Goal: Task Accomplishment & Management: Use online tool/utility

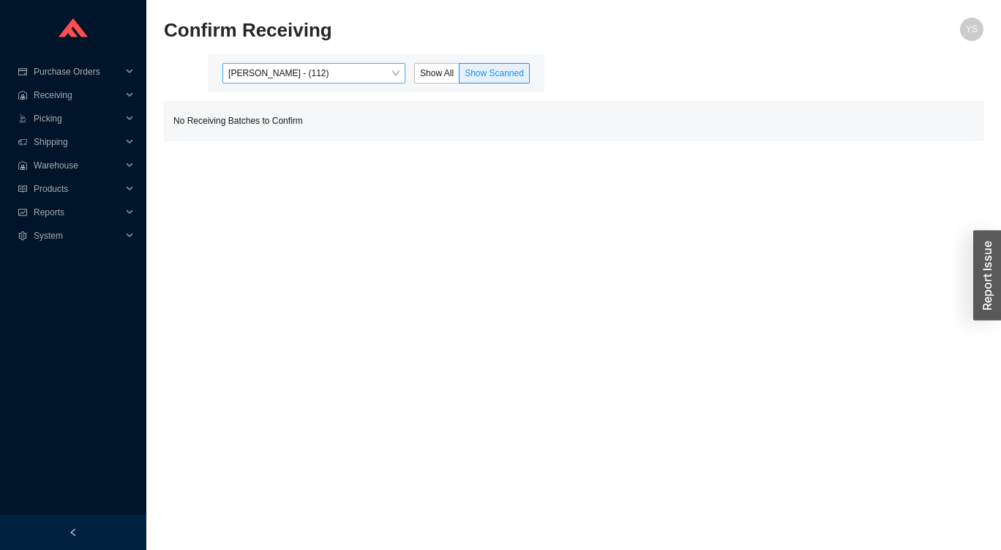
click at [293, 68] on span "[PERSON_NAME] - (112)" at bounding box center [313, 73] width 171 height 19
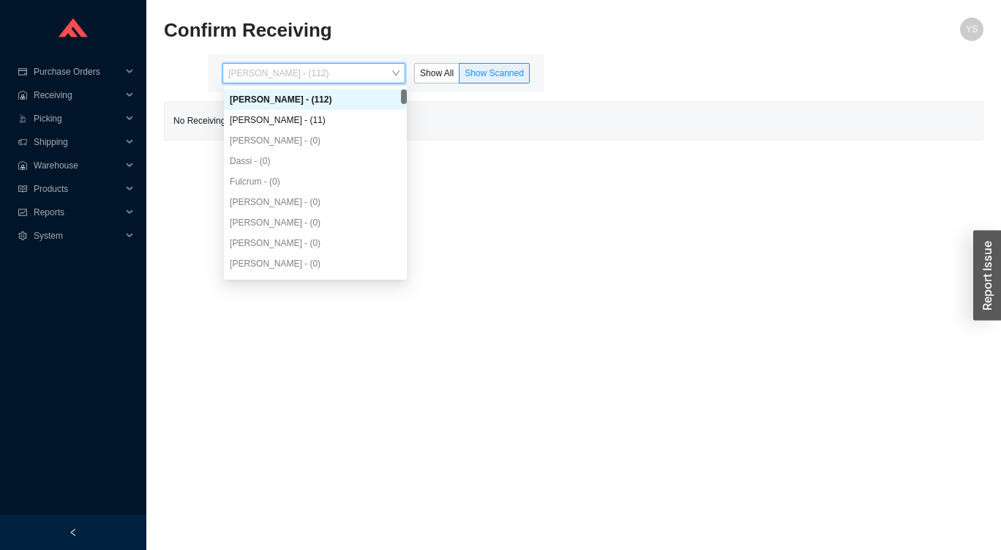
click at [262, 120] on div "[PERSON_NAME] - (11)" at bounding box center [315, 119] width 171 height 13
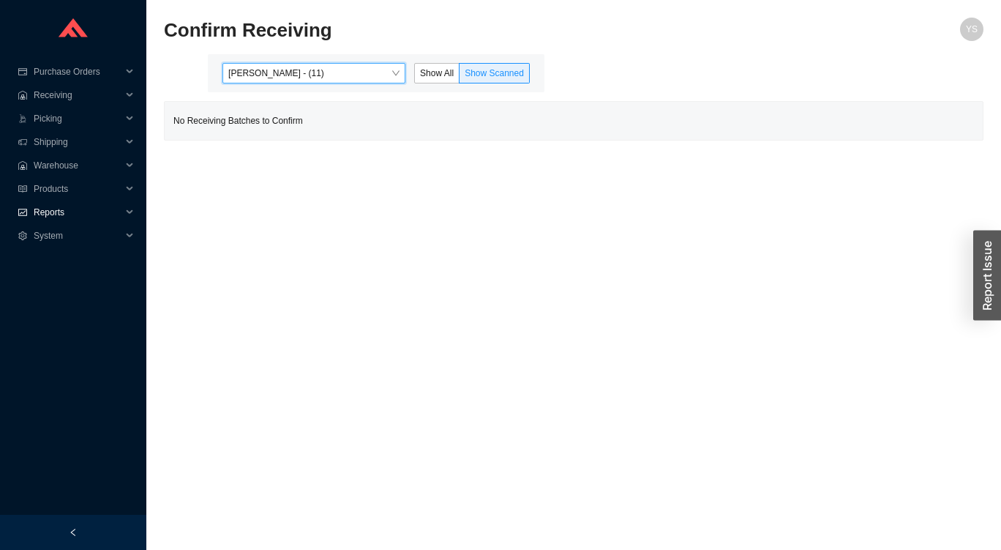
click at [22, 211] on icon "fund" at bounding box center [22, 212] width 9 height 7
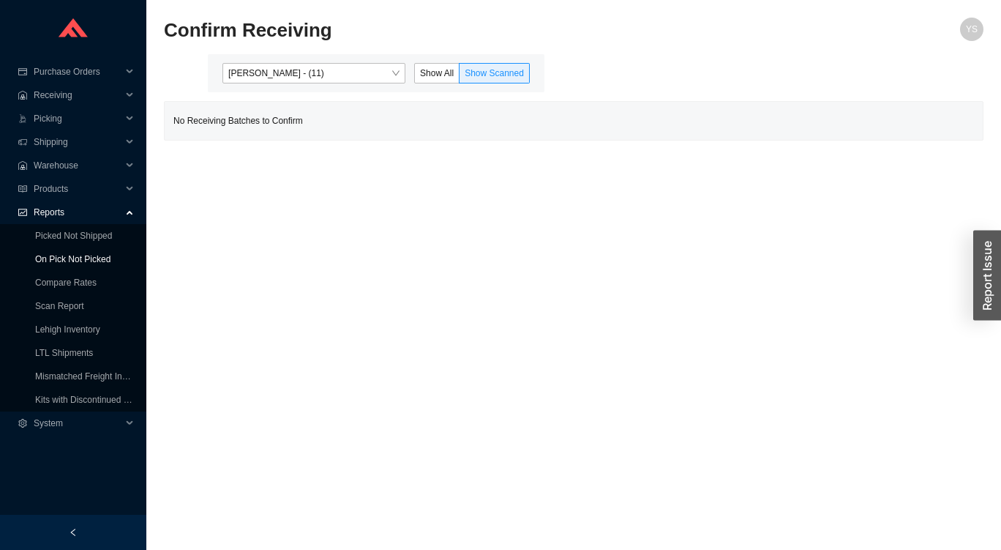
click at [35, 259] on link "On Pick Not Picked" at bounding box center [72, 259] width 75 height 10
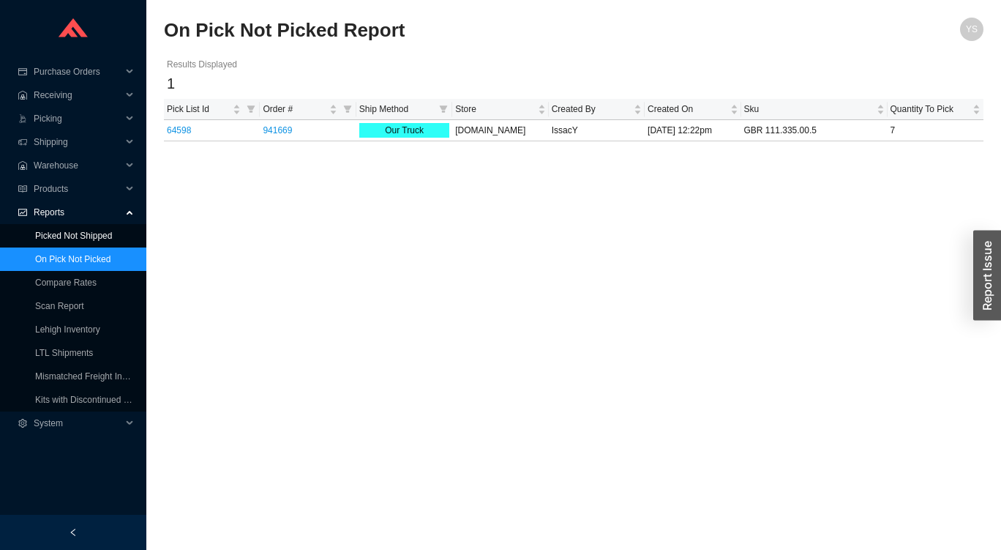
click at [51, 237] on link "Picked Not Shipped" at bounding box center [73, 235] width 77 height 10
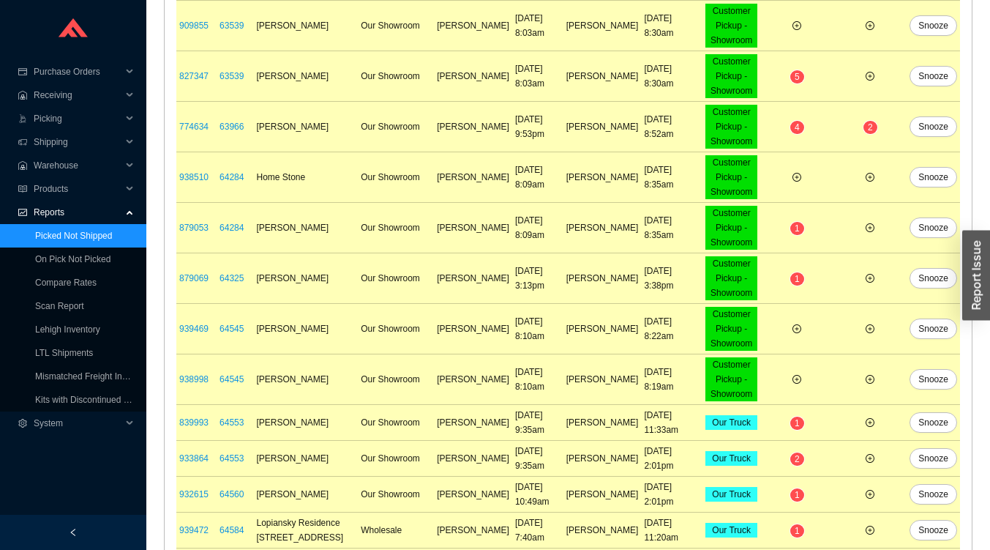
scroll to position [851, 0]
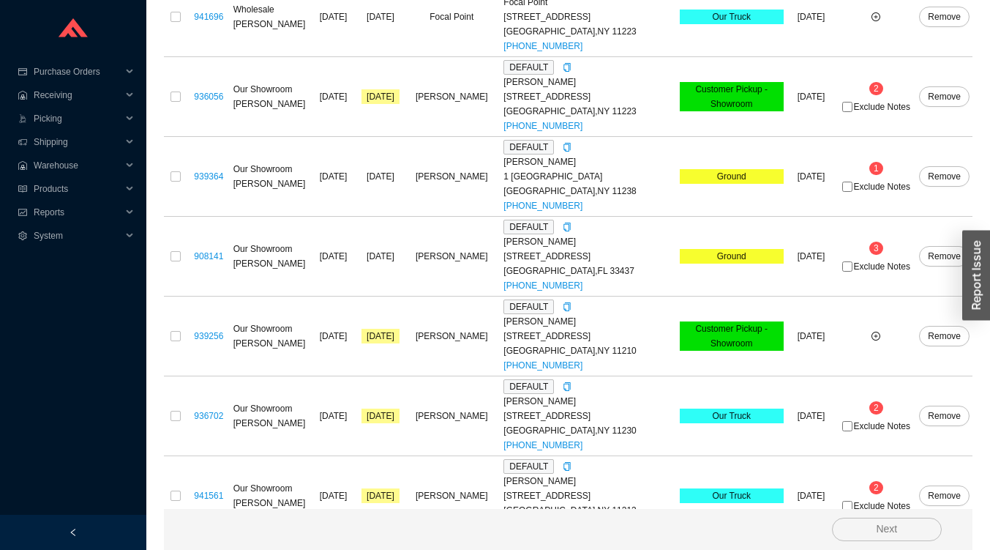
scroll to position [4250, 0]
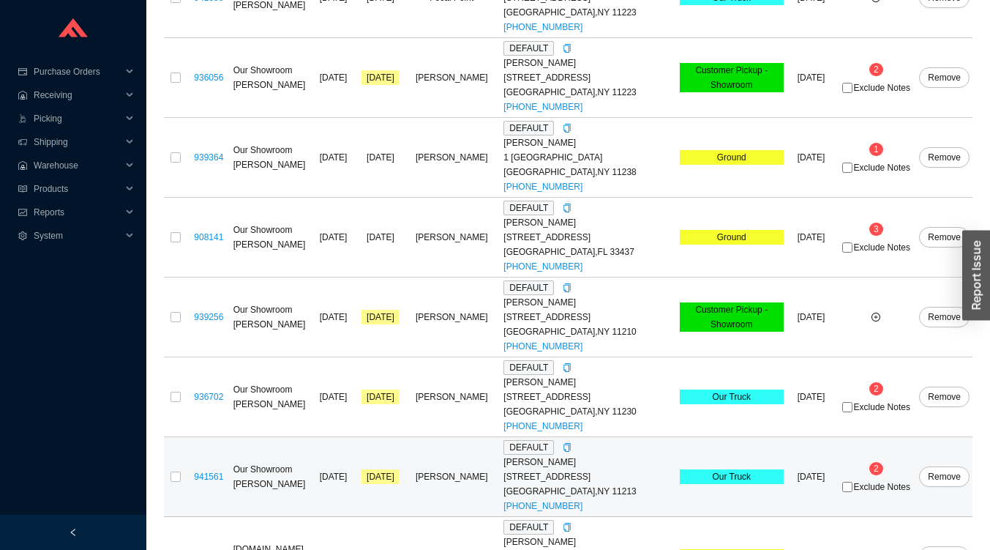
click at [876, 463] on span "2" at bounding box center [876, 468] width 5 height 10
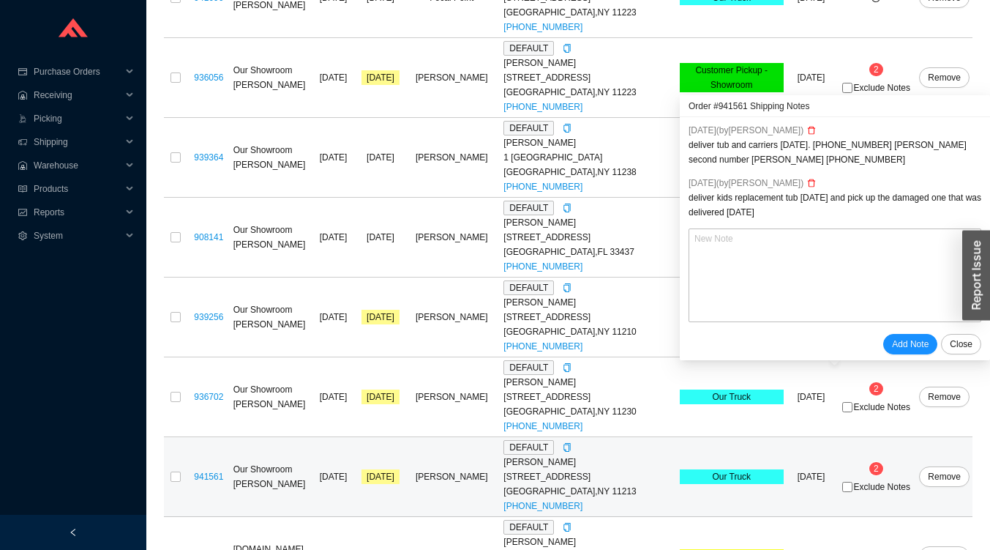
click at [894, 482] on span "Exclude Notes" at bounding box center [882, 486] width 56 height 9
click at [852, 481] on input "Exclude Notes" at bounding box center [847, 486] width 10 height 10
checkbox input "true"
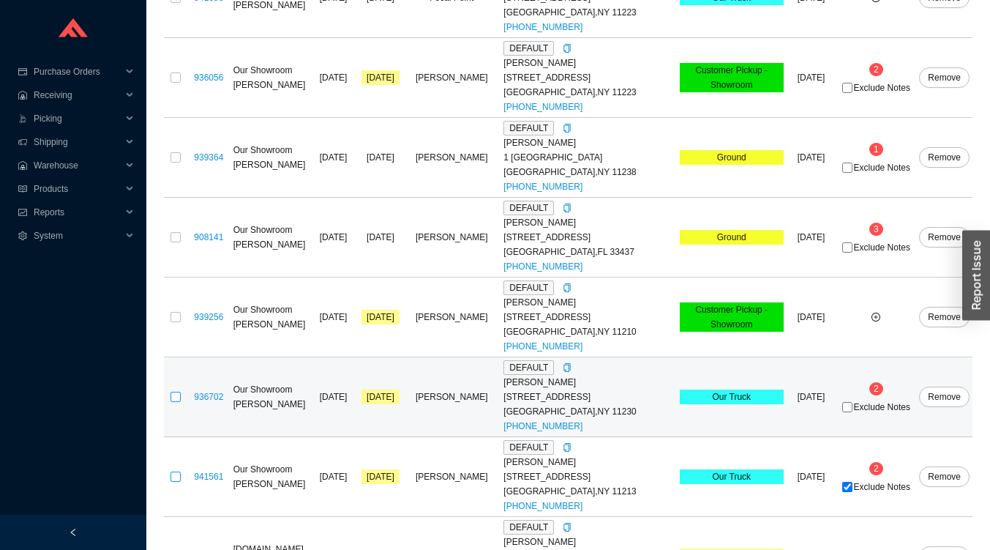
click at [173, 471] on input "checkbox" at bounding box center [175, 476] width 10 height 10
checkbox input "true"
click at [176, 391] on input "checkbox" at bounding box center [175, 396] width 10 height 10
checkbox input "true"
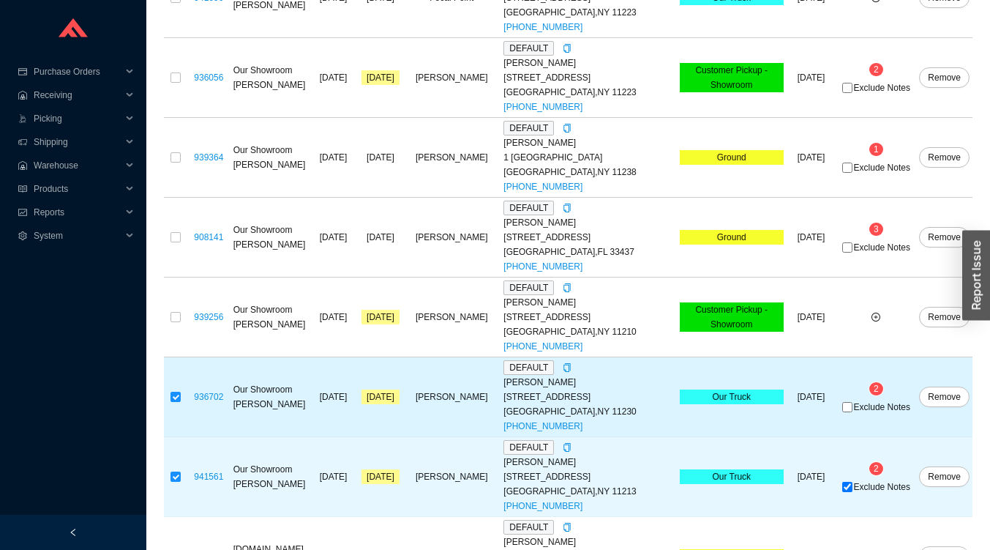
click at [876, 402] on span "Exclude Notes" at bounding box center [882, 406] width 56 height 9
click at [852, 402] on input "Exclude Notes" at bounding box center [847, 407] width 10 height 10
checkbox input "true"
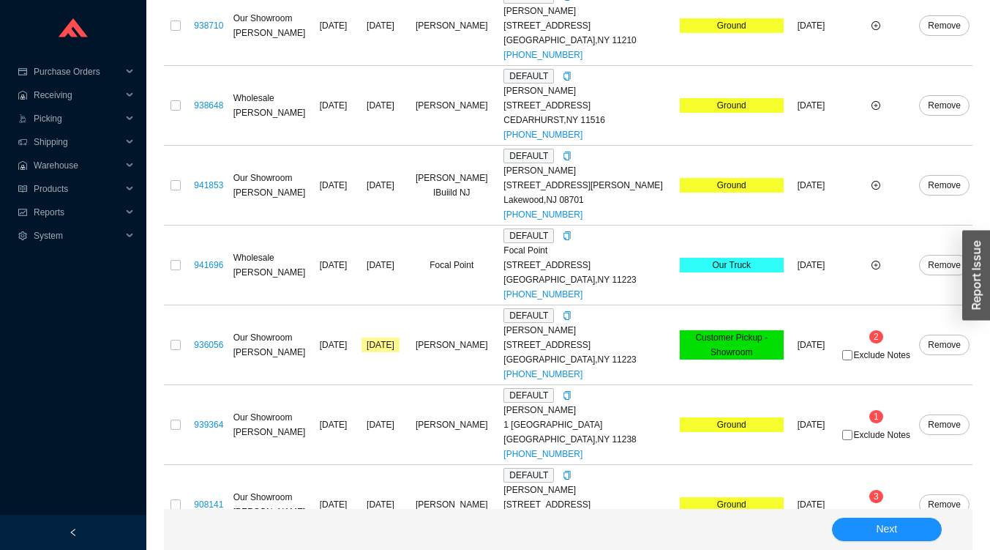
scroll to position [3981, 0]
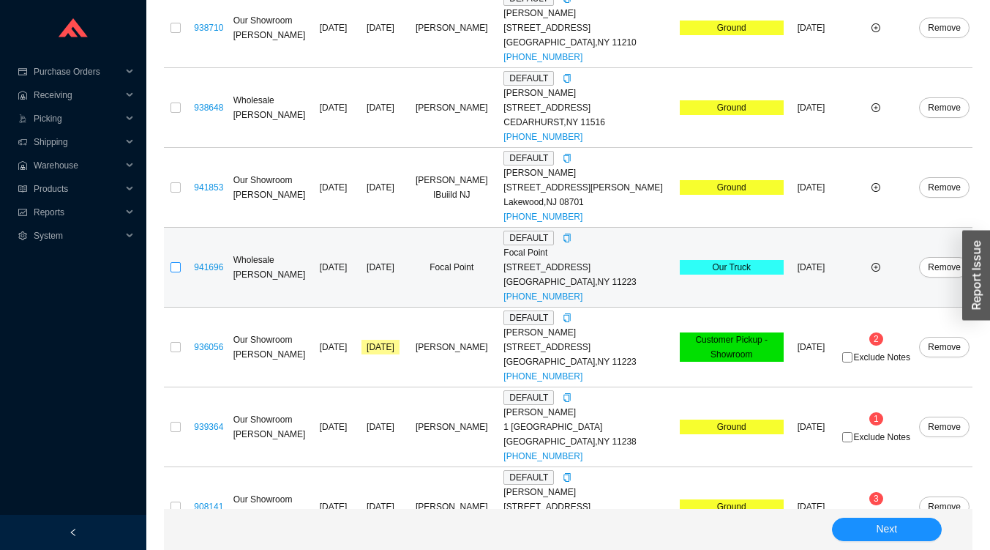
click at [176, 262] on input "checkbox" at bounding box center [175, 267] width 10 height 10
checkbox input "true"
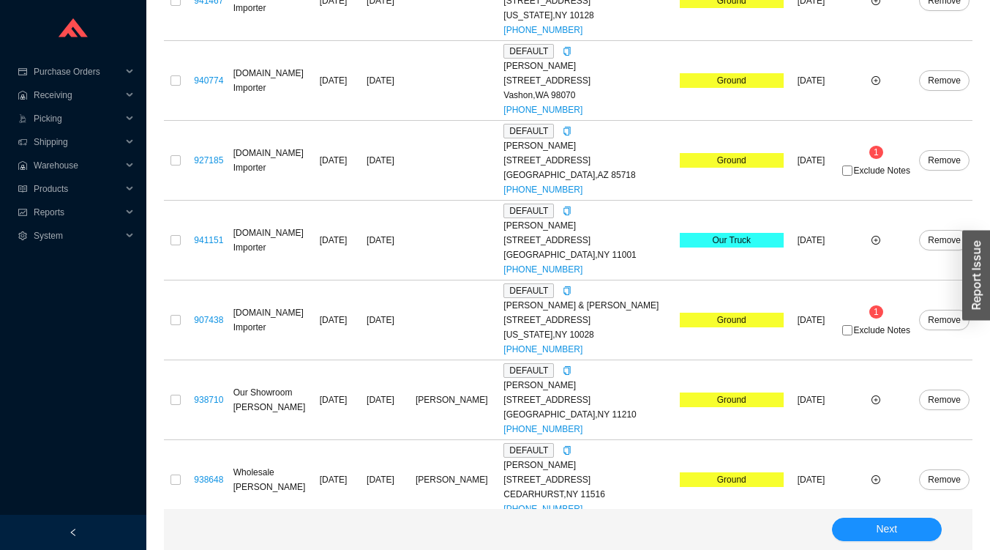
scroll to position [3596, 0]
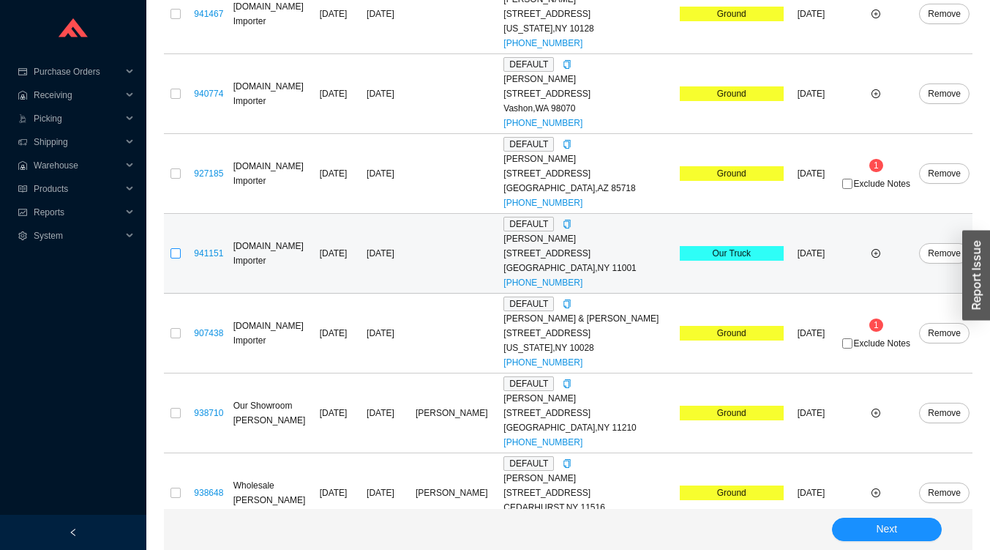
click at [176, 248] on input "checkbox" at bounding box center [175, 253] width 10 height 10
checkbox input "true"
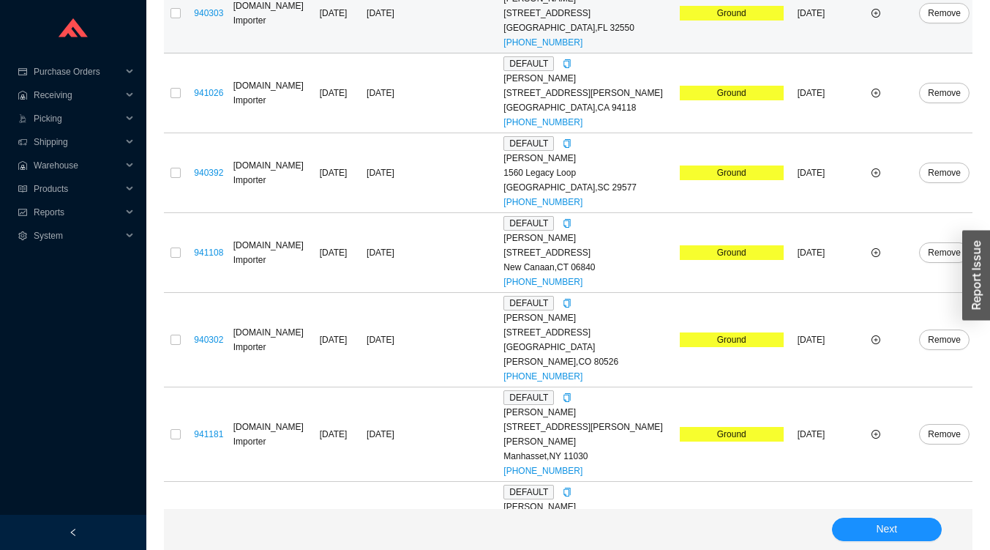
click at [789, 53] on td "9/26/2025" at bounding box center [812, 14] width 50 height 80
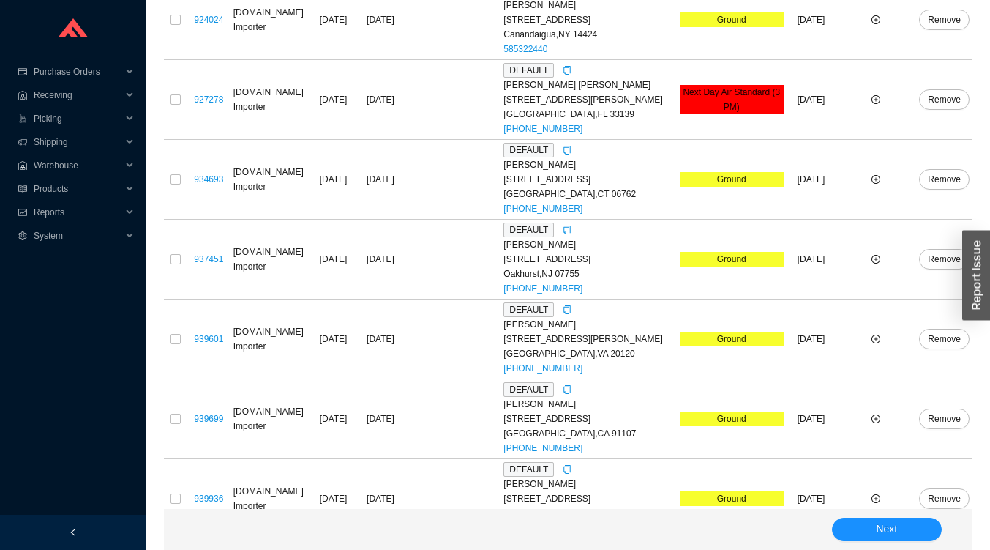
scroll to position [0, 0]
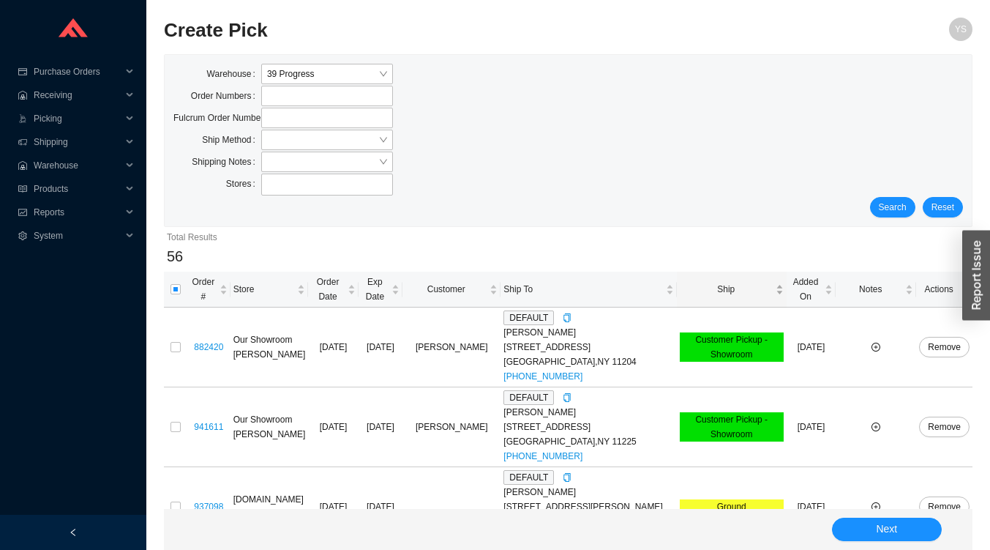
click at [730, 284] on span "Ship" at bounding box center [726, 289] width 93 height 15
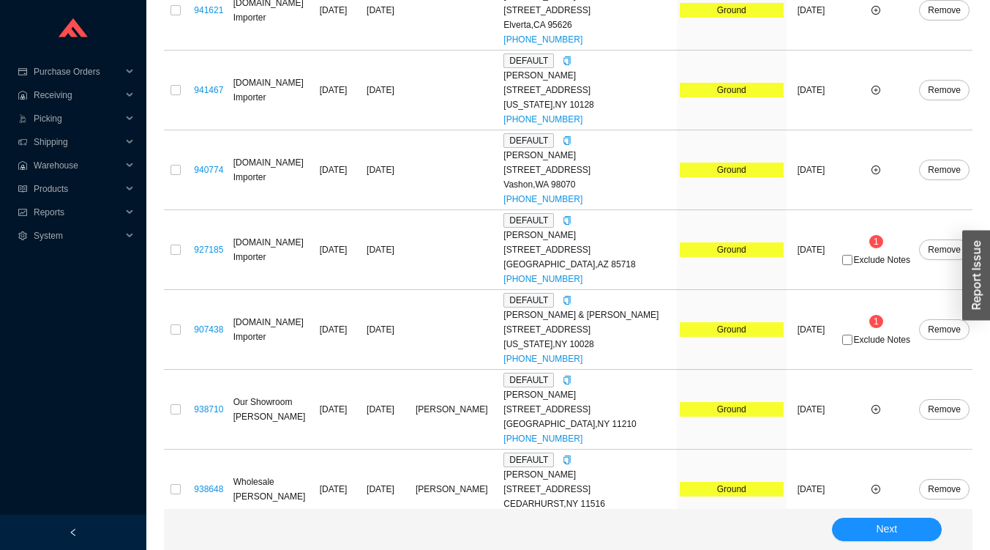
scroll to position [4250, 0]
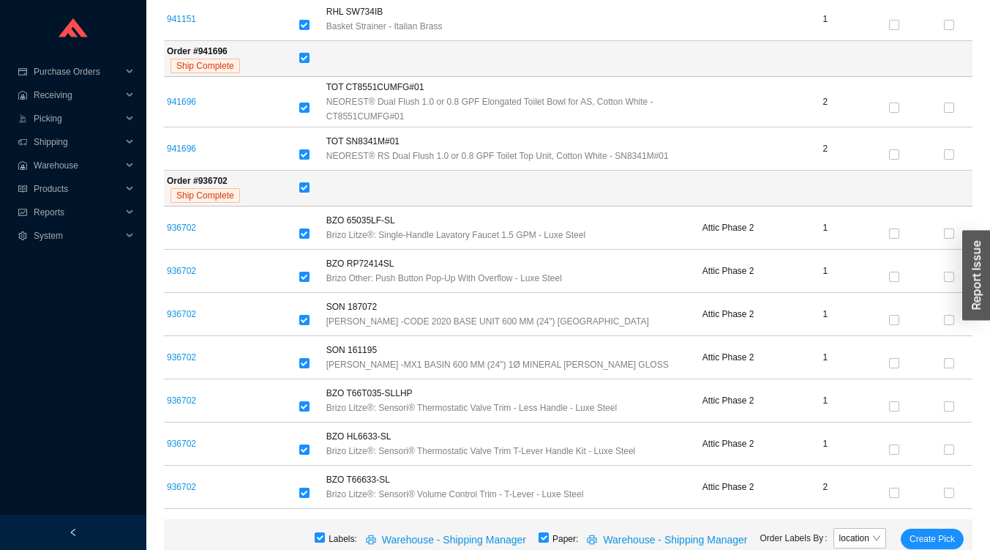
scroll to position [381, 0]
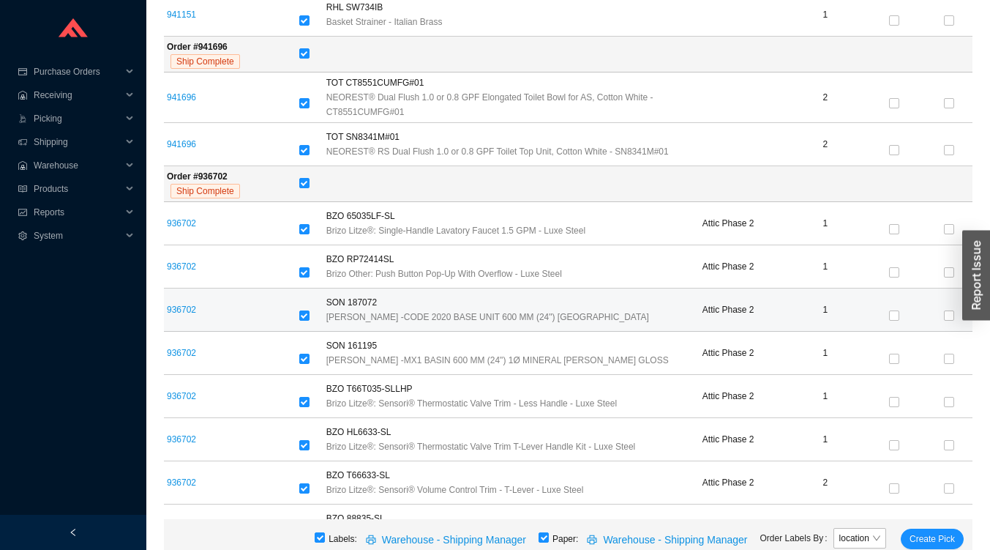
click at [843, 318] on td "1" at bounding box center [825, 309] width 74 height 43
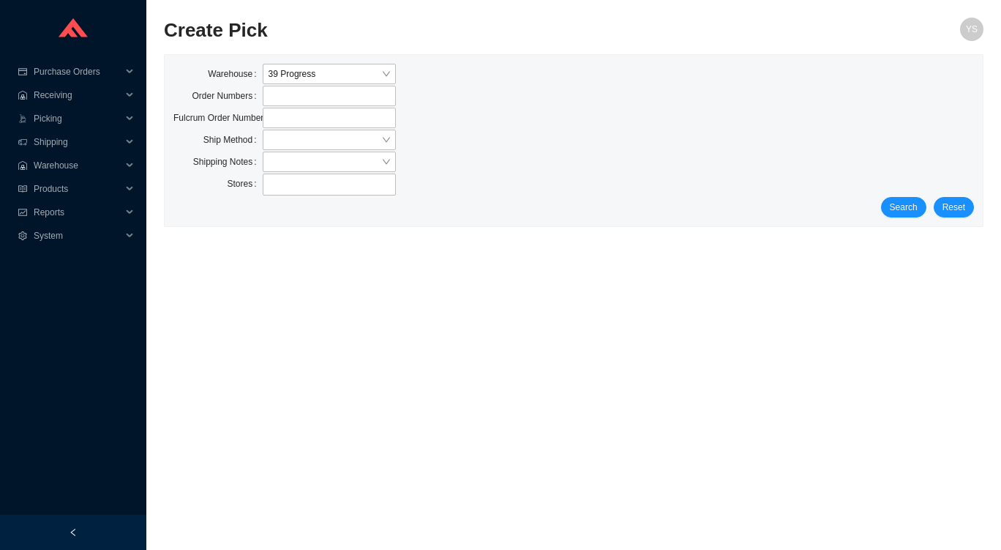
click at [899, 191] on div "Stores" at bounding box center [573, 184] width 800 height 23
click at [899, 200] on span "Search" at bounding box center [904, 207] width 28 height 15
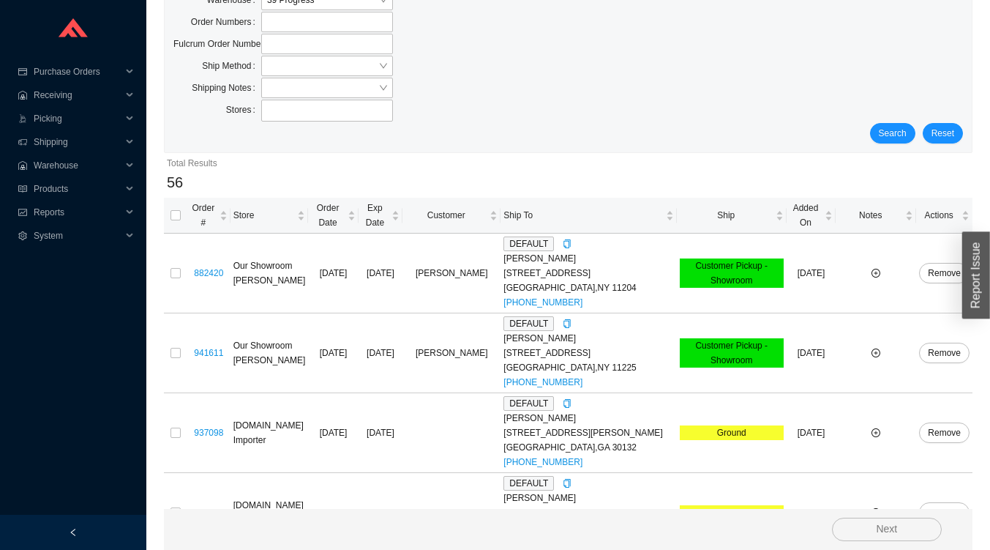
scroll to position [72, 0]
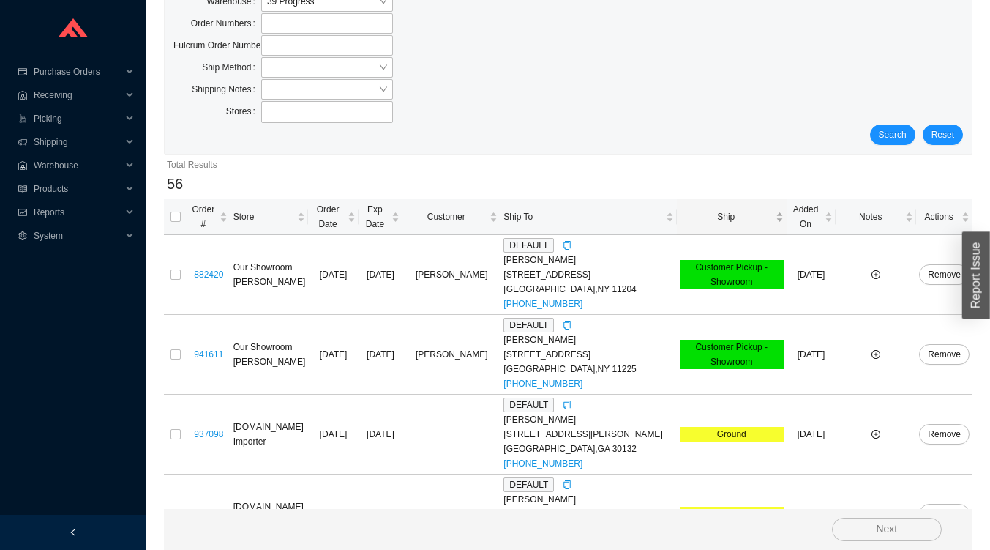
click at [707, 209] on span "Ship" at bounding box center [726, 216] width 93 height 15
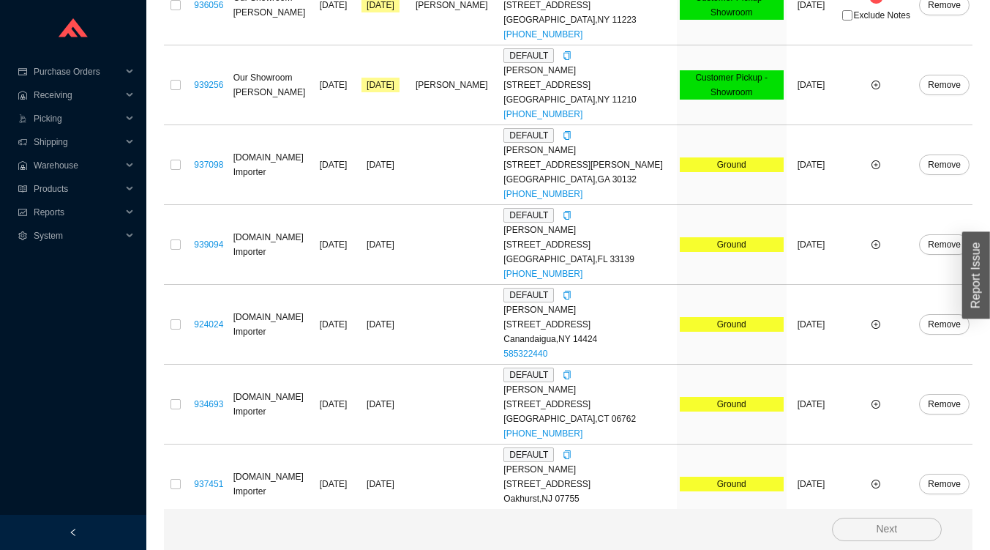
scroll to position [0, 0]
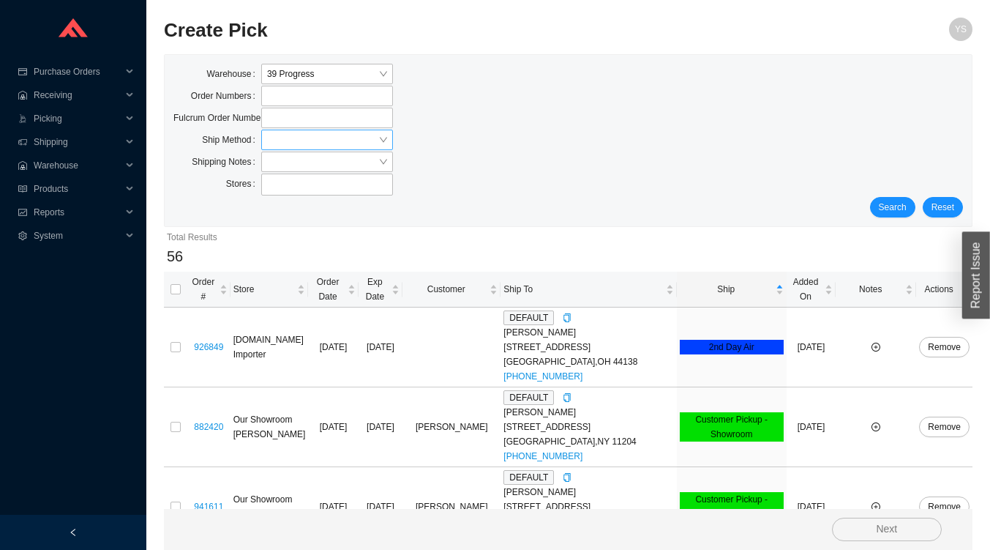
click at [279, 142] on input "search" at bounding box center [322, 139] width 111 height 19
